Goal: Answer question/provide support

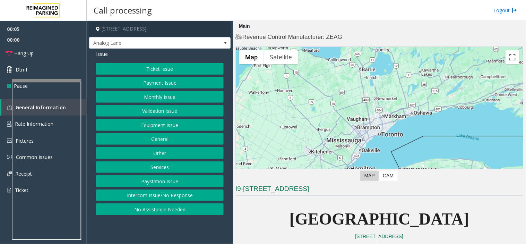
click at [188, 192] on button "Intercom Issue/No Response" at bounding box center [160, 195] width 128 height 12
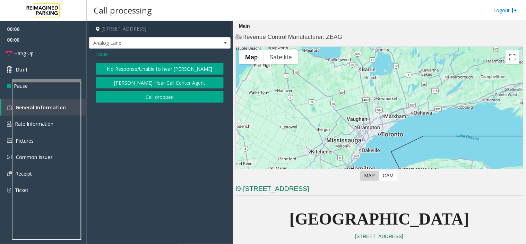
click at [168, 66] on button "No Response/Unable to hear [PERSON_NAME]" at bounding box center [160, 69] width 128 height 12
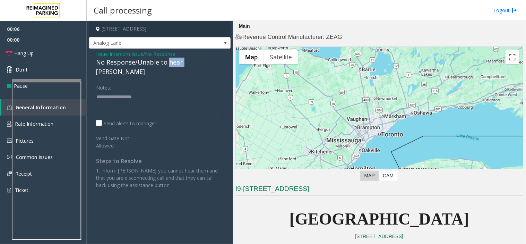
click at [168, 66] on div "No Response/Unable to hear [PERSON_NAME]" at bounding box center [160, 67] width 128 height 19
type textarea "**********"
click at [77, 57] on link "Hang Up" at bounding box center [43, 53] width 87 height 16
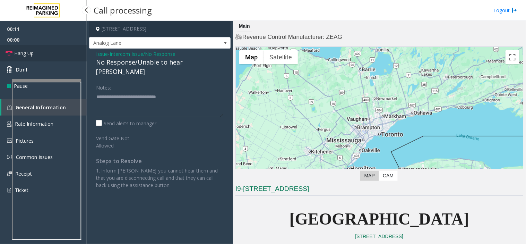
click at [77, 57] on link "Hang Up" at bounding box center [43, 53] width 87 height 16
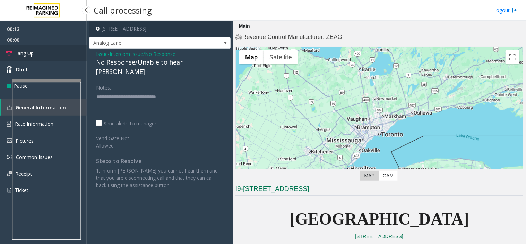
click at [77, 57] on link "Hang Up" at bounding box center [43, 53] width 87 height 16
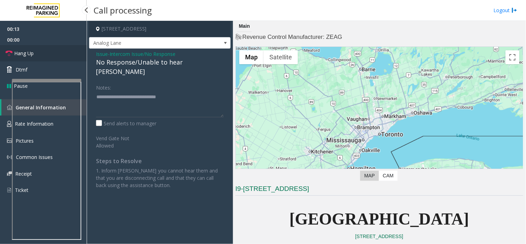
click at [77, 57] on link "Hang Up" at bounding box center [43, 53] width 87 height 16
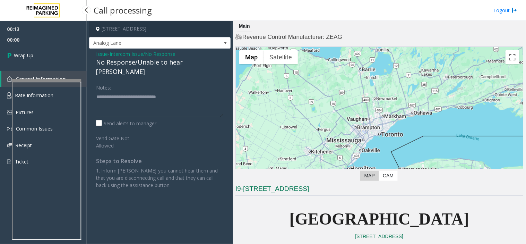
click at [68, 53] on link "Wrap Up" at bounding box center [43, 55] width 87 height 20
click at [67, 53] on link "Wrap Up" at bounding box center [43, 55] width 87 height 20
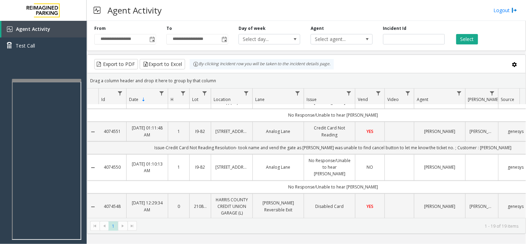
scroll to position [347, 0]
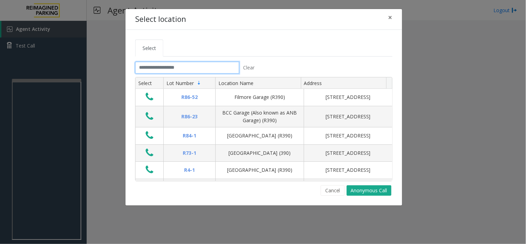
click at [154, 71] on input "text" at bounding box center [187, 68] width 104 height 12
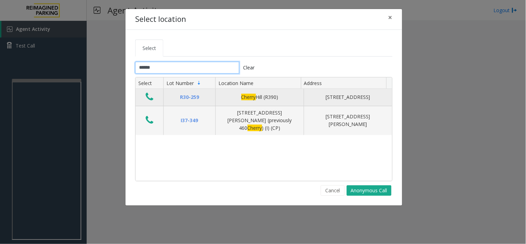
type input "******"
click at [149, 99] on icon "Data table" at bounding box center [150, 97] width 8 height 10
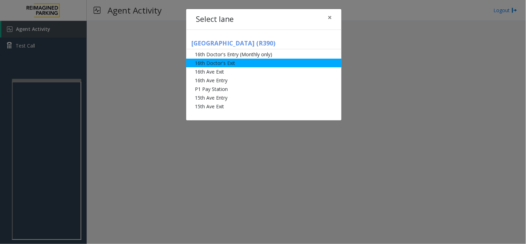
click at [212, 64] on li "16th Doctor's Exit" at bounding box center [263, 63] width 155 height 9
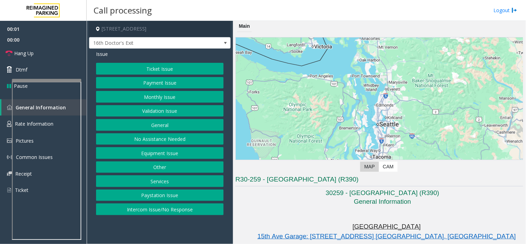
click at [148, 95] on button "Monthly Issue" at bounding box center [160, 97] width 128 height 12
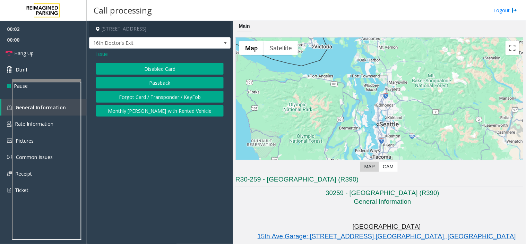
click at [147, 67] on button "Disabled Card" at bounding box center [160, 69] width 128 height 12
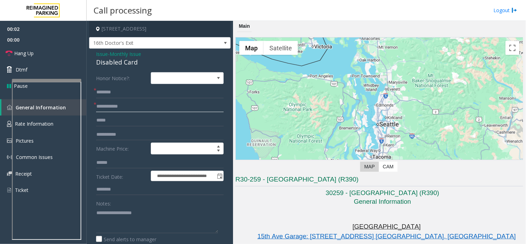
click at [121, 105] on input "text" at bounding box center [160, 106] width 128 height 12
type input "**********"
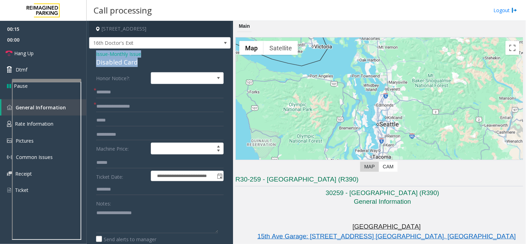
drag, startPoint x: 142, startPoint y: 63, endPoint x: 95, endPoint y: 50, distance: 49.5
copy div "Issue - Monthly Issue Disabled Card"
click at [134, 219] on textarea at bounding box center [157, 220] width 122 height 26
click at [110, 78] on label "Honor Notice?:" at bounding box center [121, 78] width 55 height 12
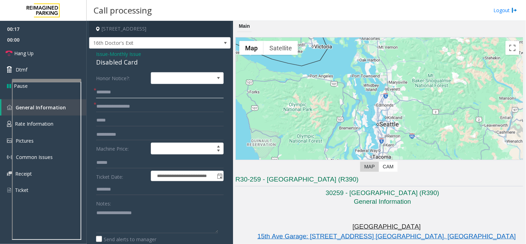
click at [112, 91] on input "text" at bounding box center [160, 92] width 128 height 12
click at [126, 87] on input "*******" at bounding box center [160, 92] width 128 height 12
type input "**********"
drag, startPoint x: 143, startPoint y: 63, endPoint x: 92, endPoint y: 49, distance: 53.2
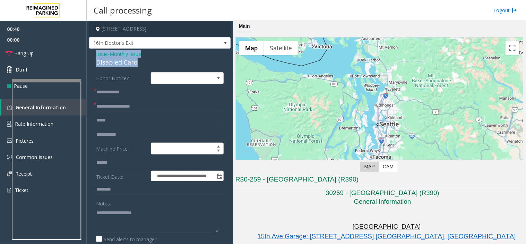
copy div "Issue - Monthly Issue Disabled Card"
click at [116, 212] on textarea at bounding box center [157, 220] width 122 height 26
paste textarea "**********"
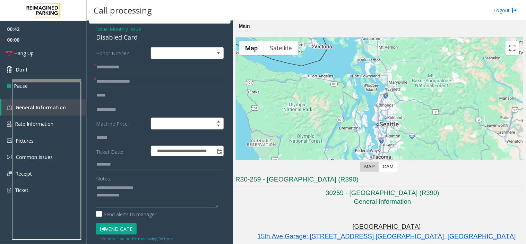
scroll to position [38, 0]
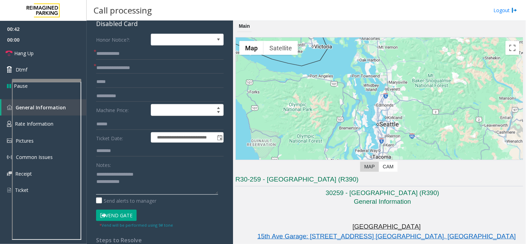
click at [134, 185] on textarea at bounding box center [157, 181] width 122 height 26
click at [120, 217] on button "Vend Gate" at bounding box center [116, 215] width 41 height 12
click at [99, 191] on textarea at bounding box center [157, 181] width 122 height 26
type textarea "**********"
click at [42, 57] on link "Hang Up" at bounding box center [43, 53] width 87 height 16
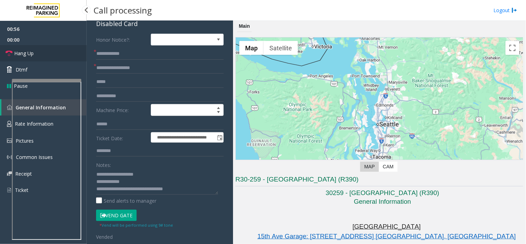
click at [42, 57] on link "Hang Up" at bounding box center [43, 53] width 87 height 16
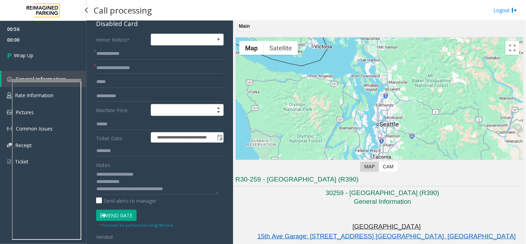
click at [42, 57] on link "Wrap Up" at bounding box center [43, 55] width 87 height 20
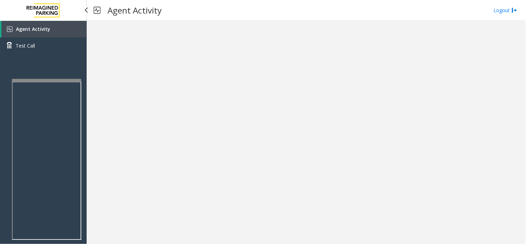
click at [42, 57] on div "Agent Activity Test Call" at bounding box center [43, 40] width 87 height 38
